Goal: Task Accomplishment & Management: Complete application form

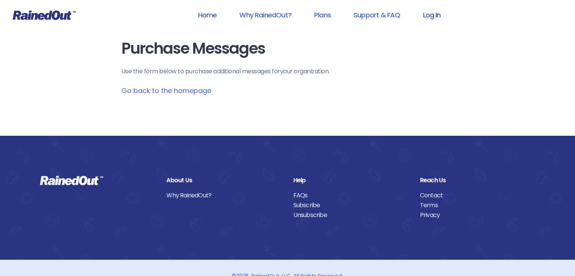
click at [435, 15] on link "Log In" at bounding box center [431, 14] width 37 height 17
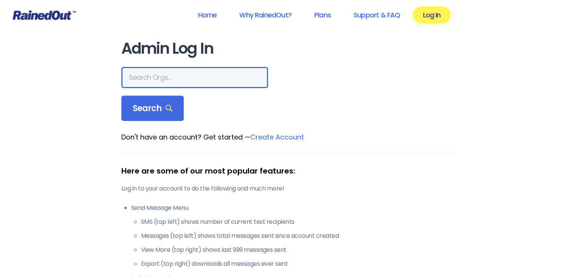
click at [148, 75] on input "text" at bounding box center [194, 77] width 147 height 21
type input "city of [GEOGRAPHIC_DATA]"
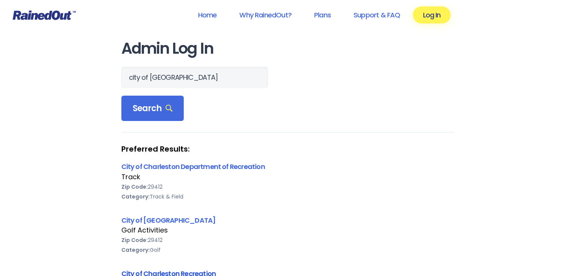
click at [180, 272] on link "City of Charleston Recreation" at bounding box center [168, 273] width 95 height 9
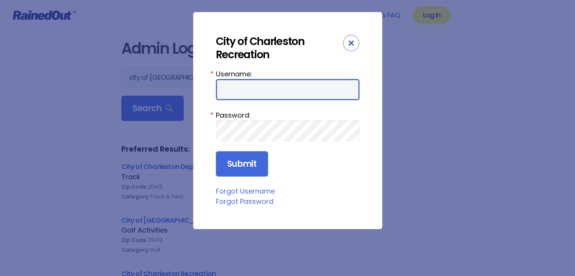
type input "City Recreation"
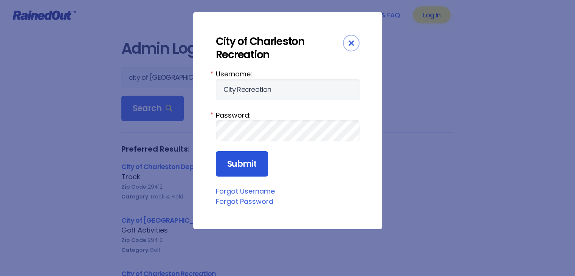
click at [243, 165] on input "Submit" at bounding box center [242, 164] width 52 height 26
click at [239, 162] on input "Submit" at bounding box center [242, 164] width 52 height 26
